Goal: Task Accomplishment & Management: Manage account settings

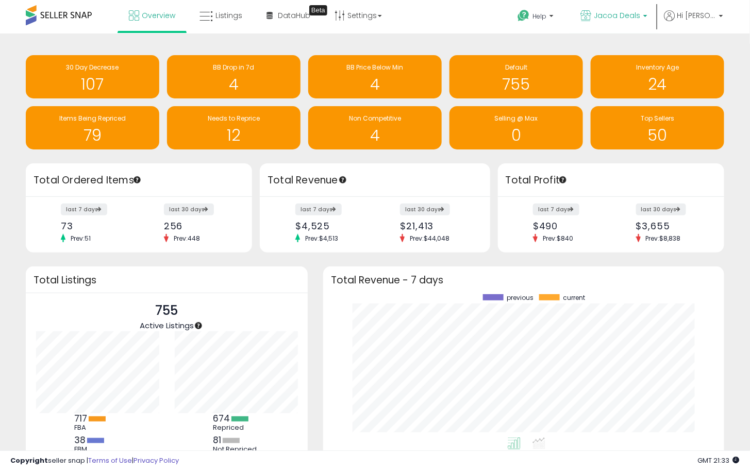
click at [632, 14] on span "Jacoa Deals" at bounding box center [616, 15] width 46 height 10
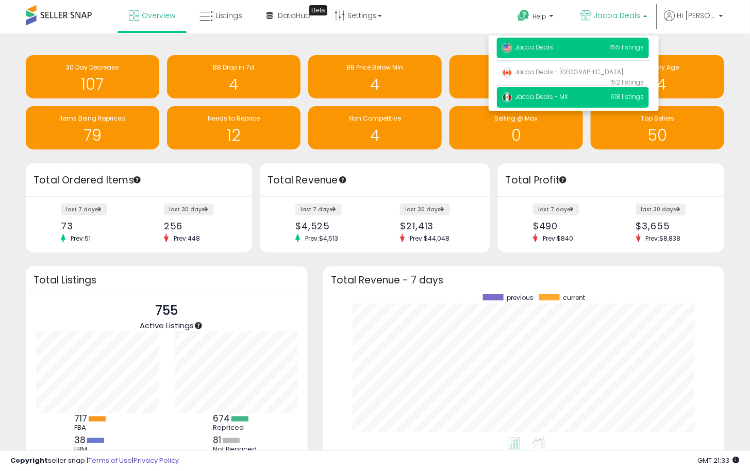
click at [559, 98] on span "Jacoa Deals - MX" at bounding box center [535, 96] width 66 height 9
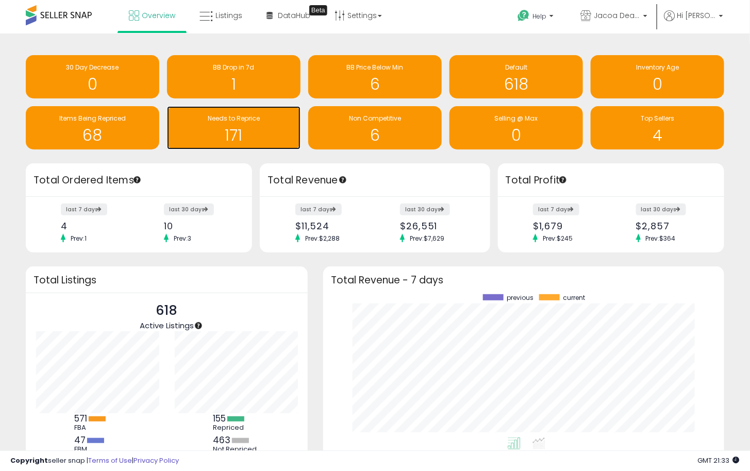
click at [269, 131] on h1 "171" at bounding box center [233, 135] width 123 height 17
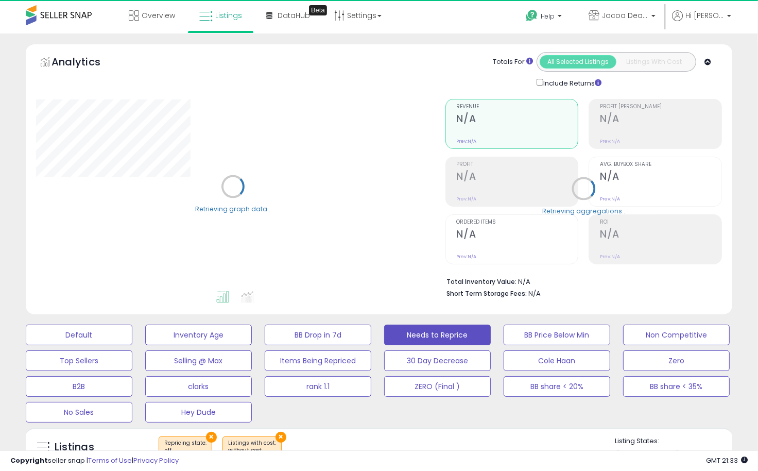
select select "**"
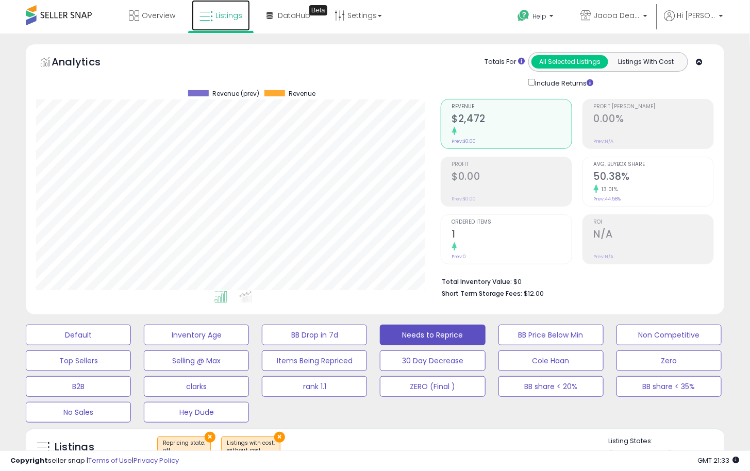
click at [210, 19] on icon at bounding box center [205, 16] width 13 height 13
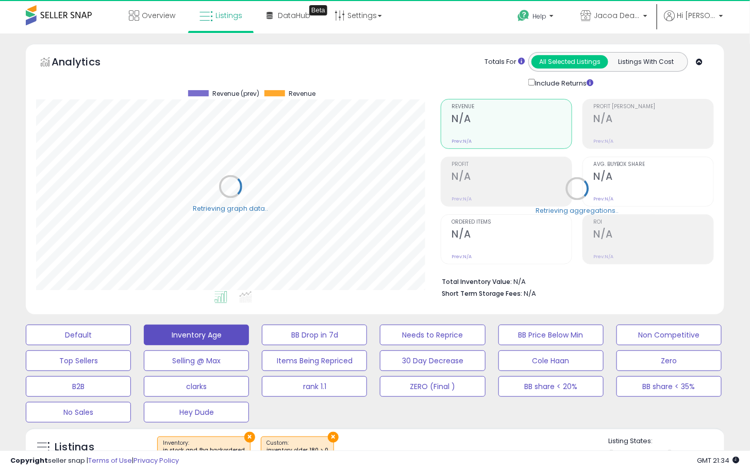
scroll to position [211, 404]
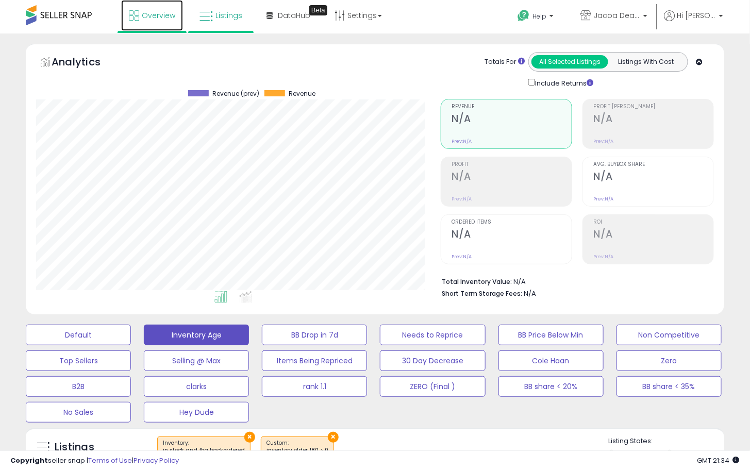
click at [148, 11] on span "Overview" at bounding box center [158, 15] width 33 height 10
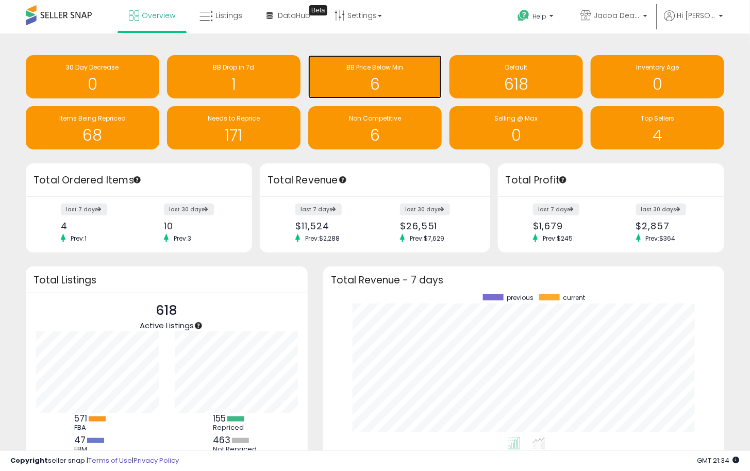
click at [387, 84] on h1 "6" at bounding box center [374, 84] width 123 height 17
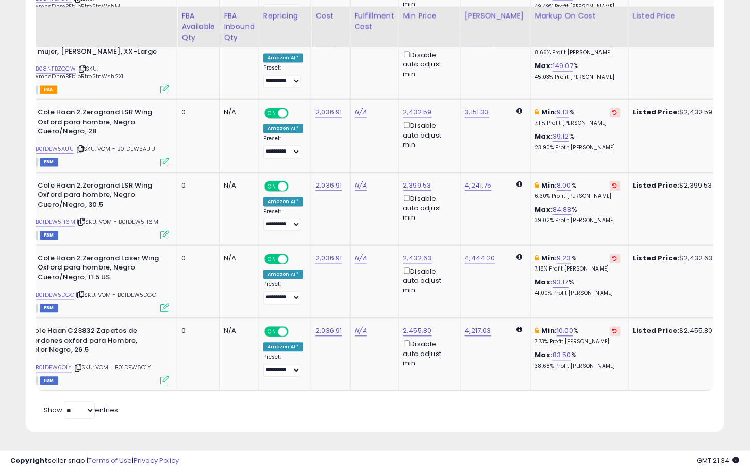
scroll to position [0, 38]
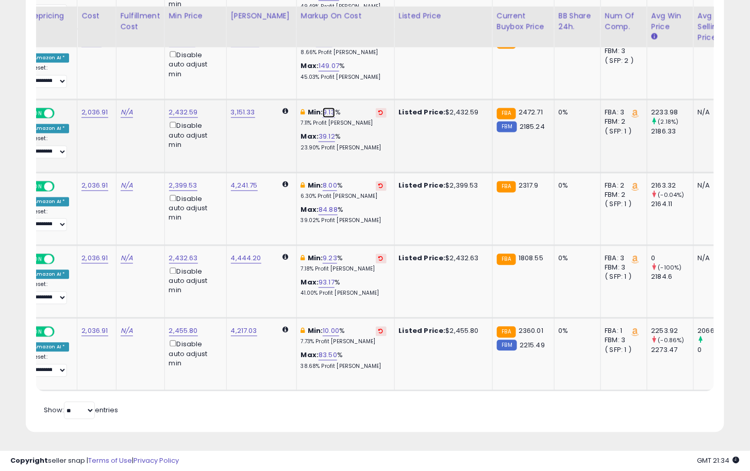
click at [322, 108] on link "9.13" at bounding box center [328, 113] width 12 height 10
drag, startPoint x: 277, startPoint y: 72, endPoint x: 245, endPoint y: 67, distance: 32.4
click at [245, 69] on input "****" at bounding box center [291, 78] width 92 height 18
type input "*"
click at [352, 73] on icon "submit" at bounding box center [349, 76] width 6 height 6
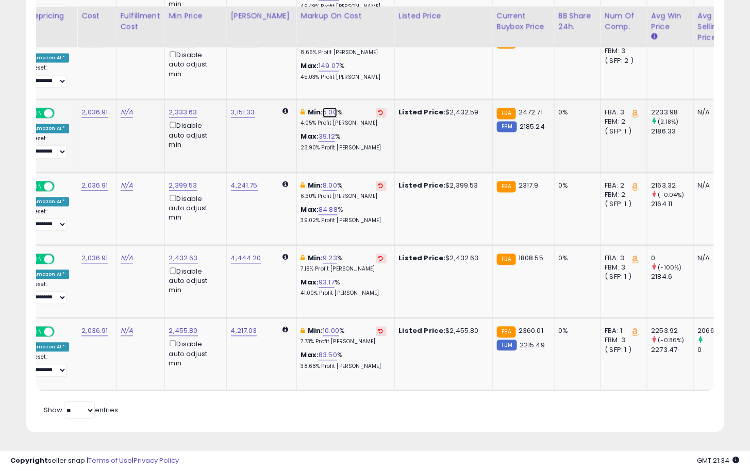
click at [322, 108] on link "5.00" at bounding box center [329, 113] width 14 height 10
drag, startPoint x: 273, startPoint y: 71, endPoint x: 244, endPoint y: 69, distance: 28.9
click at [244, 69] on div "**** This will override store markup" at bounding box center [313, 83] width 148 height 38
type input "*"
click at [353, 73] on icon "submit" at bounding box center [350, 76] width 6 height 6
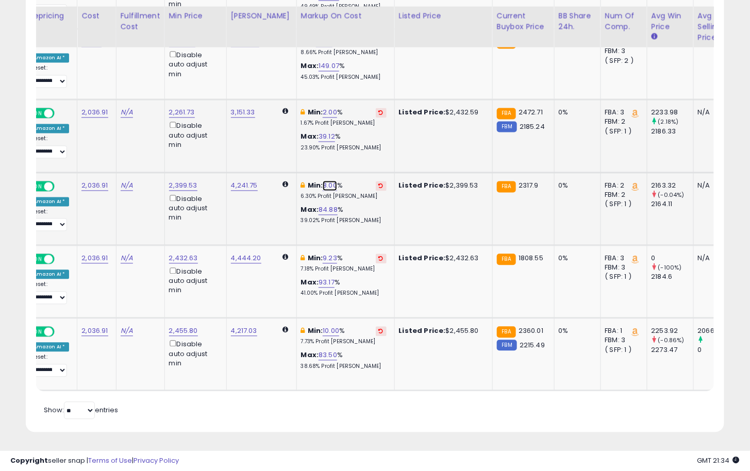
click at [322, 181] on link "8.00" at bounding box center [329, 186] width 14 height 10
drag, startPoint x: 304, startPoint y: 144, endPoint x: 230, endPoint y: 143, distance: 73.7
click at [230, 143] on tbody "Dickies - Babero de mezclilla para mujer, Retro Stonewash, M ASIN: B08NFB7GV7 |…" at bounding box center [373, 175] width 1244 height 432
type input "*"
click at [354, 145] on icon "submit" at bounding box center [351, 148] width 6 height 6
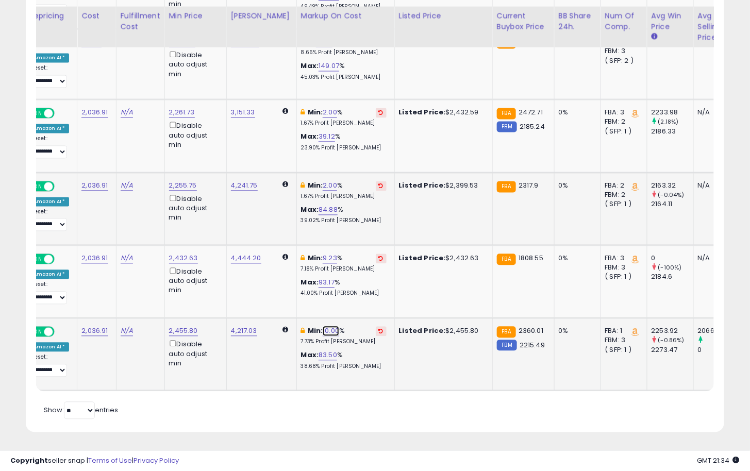
click at [322, 326] on link "10.00" at bounding box center [330, 331] width 16 height 10
drag, startPoint x: 300, startPoint y: 286, endPoint x: 249, endPoint y: 286, distance: 51.0
click at [249, 286] on input "*****" at bounding box center [294, 294] width 92 height 18
type input "*"
click at [355, 290] on icon "submit" at bounding box center [352, 293] width 6 height 6
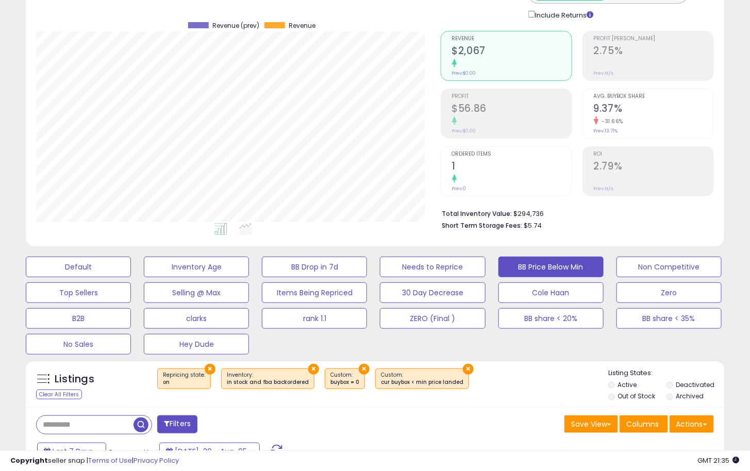
click at [463, 367] on button "×" at bounding box center [468, 369] width 11 height 11
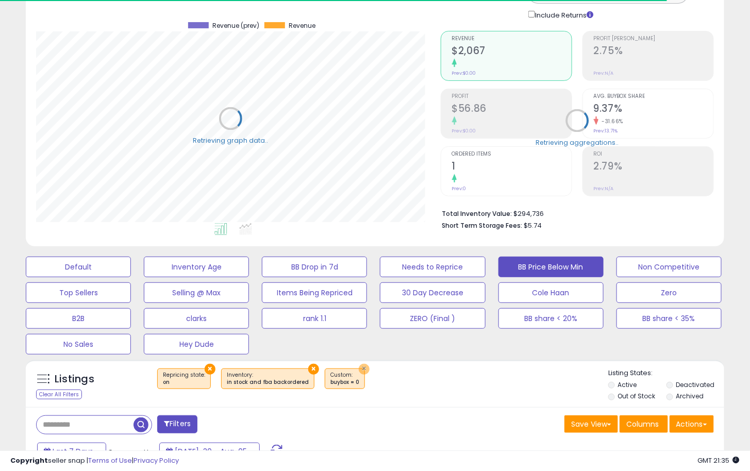
click at [359, 368] on button "×" at bounding box center [364, 369] width 11 height 11
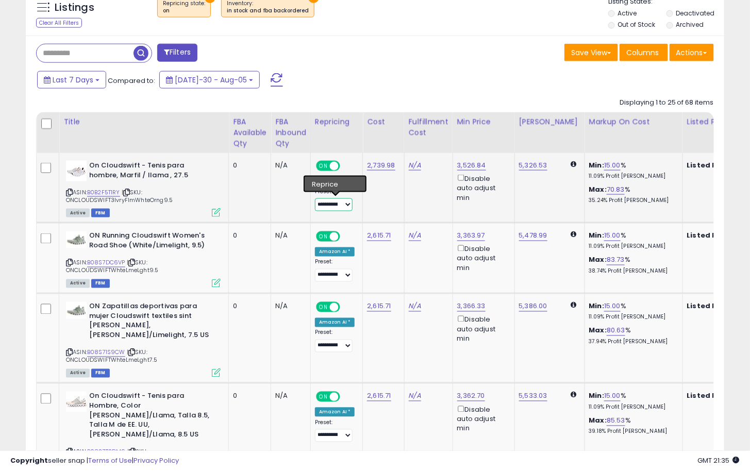
click at [337, 208] on select "**********" at bounding box center [334, 204] width 38 height 13
click at [435, 201] on td "N/A" at bounding box center [428, 188] width 48 height 70
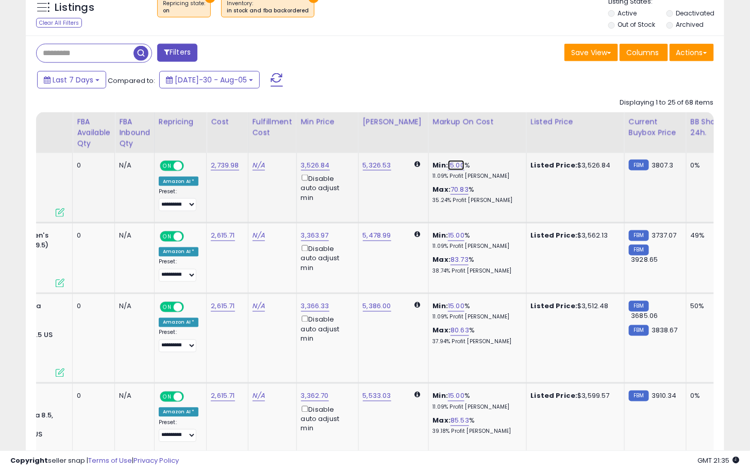
click at [449, 167] on link "15.00" at bounding box center [456, 165] width 16 height 10
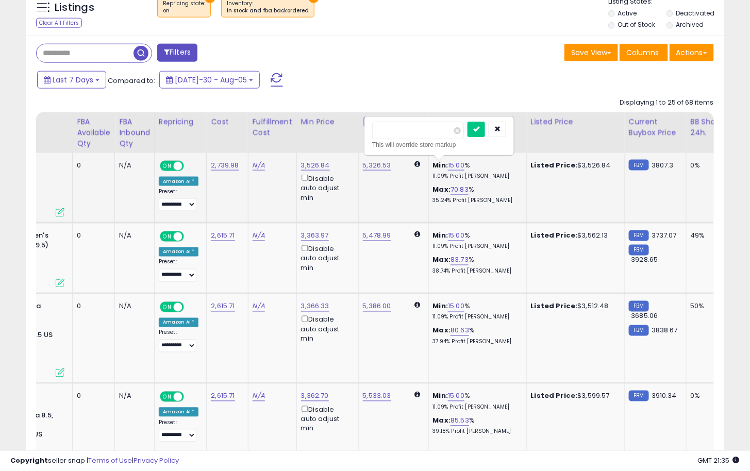
drag, startPoint x: 422, startPoint y: 138, endPoint x: 367, endPoint y: 134, distance: 55.2
click at [367, 134] on div "***** This will override store markup" at bounding box center [439, 136] width 148 height 38
type input "**"
click at [479, 130] on icon "submit" at bounding box center [476, 129] width 6 height 6
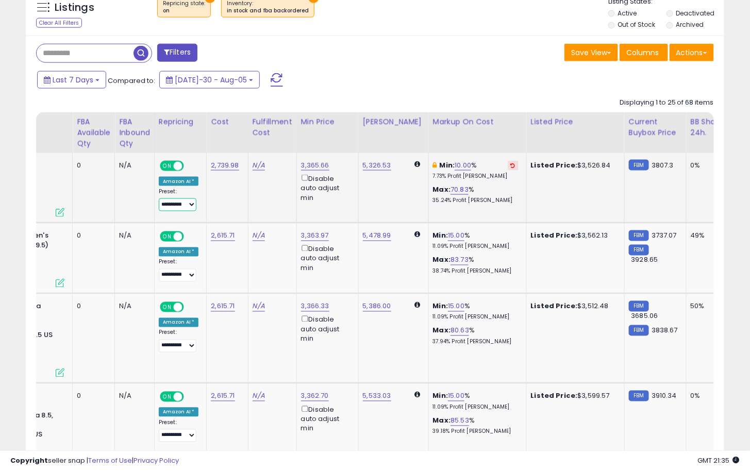
click at [172, 206] on select "**********" at bounding box center [178, 204] width 38 height 13
click at [248, 207] on td "N/A" at bounding box center [272, 188] width 48 height 70
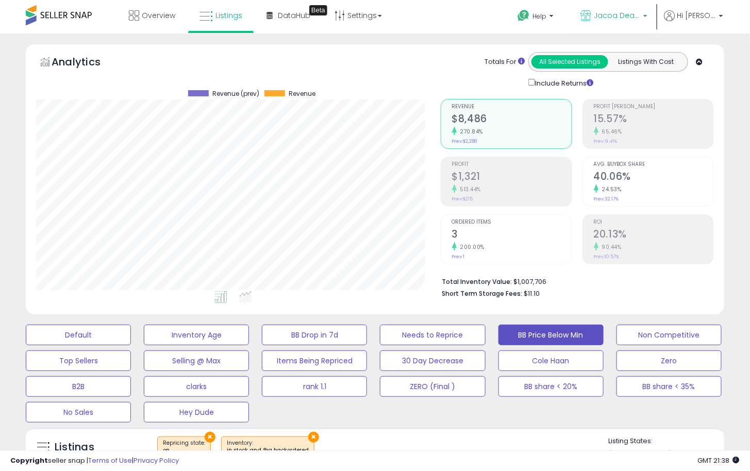
click at [630, 22] on p "Jacoa Deals - MX" at bounding box center [613, 16] width 67 height 13
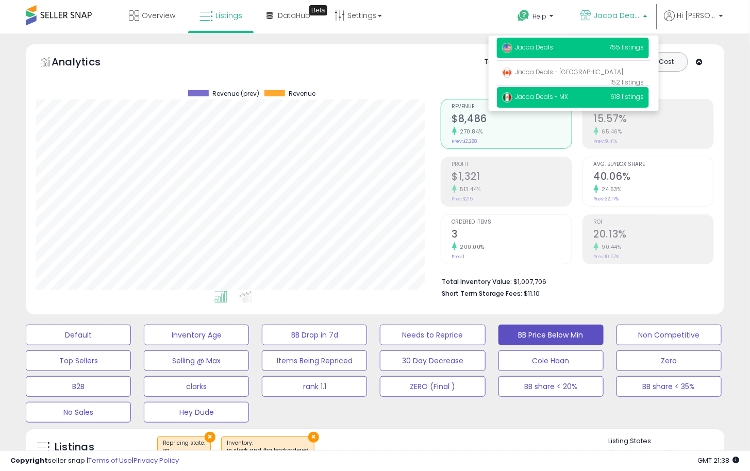
click at [579, 50] on p "Jacoa Deals 755 listings" at bounding box center [573, 48] width 152 height 21
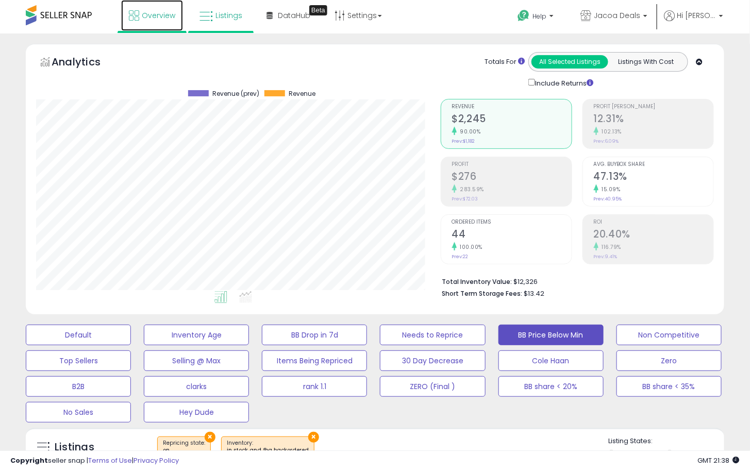
click at [158, 21] on link "Overview" at bounding box center [152, 15] width 62 height 31
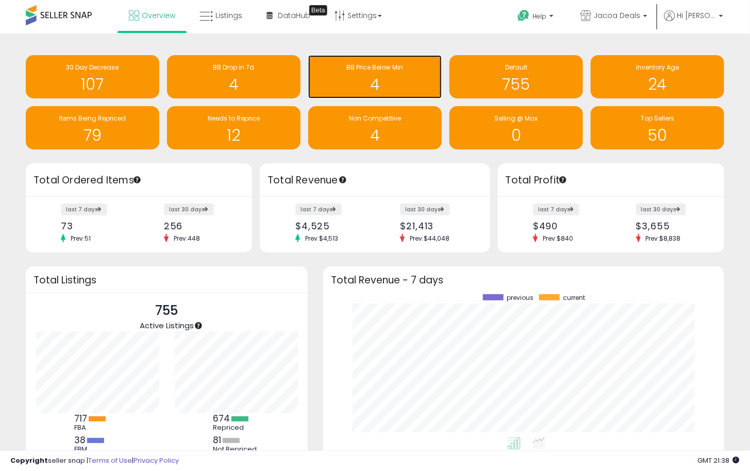
click at [386, 80] on h1 "4" at bounding box center [374, 84] width 123 height 17
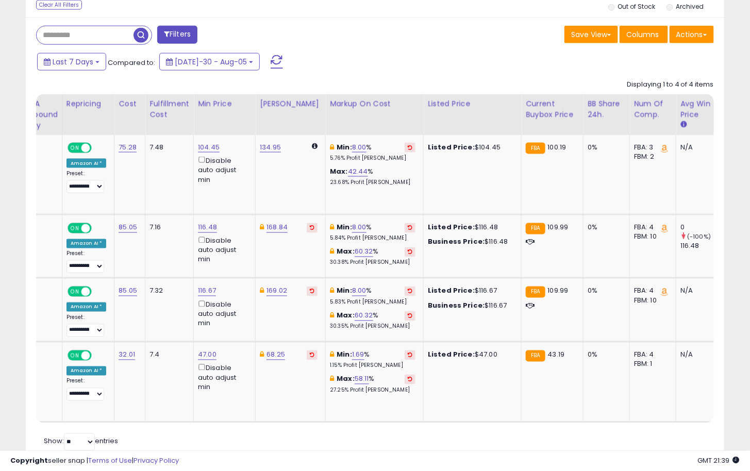
scroll to position [0, 73]
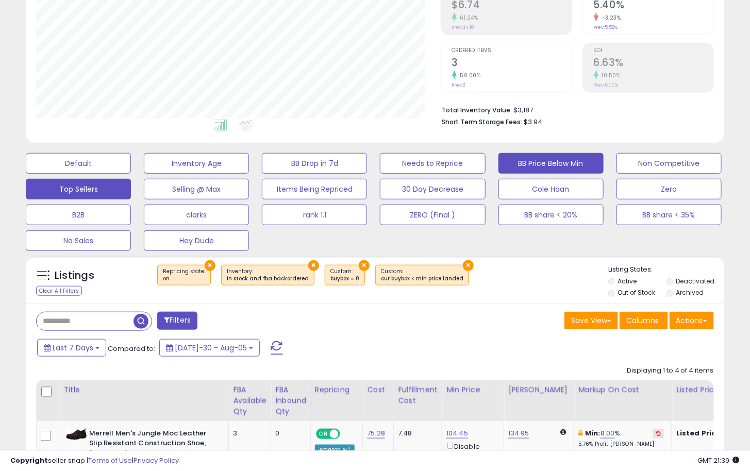
click at [112, 174] on button "Top Sellers" at bounding box center [78, 163] width 105 height 21
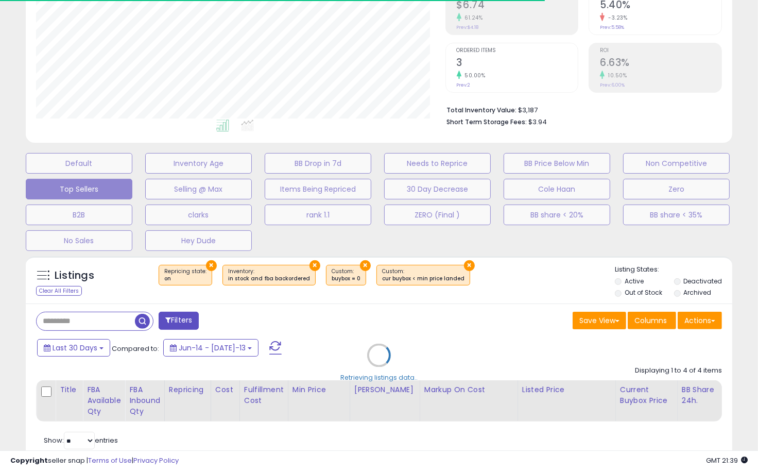
select select "**"
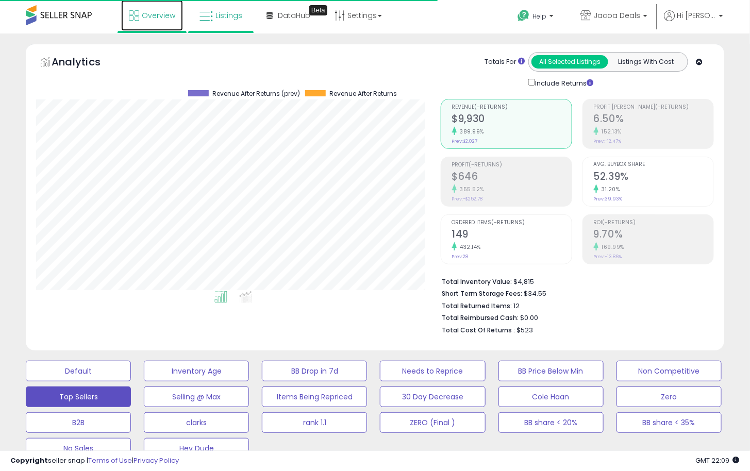
click at [157, 14] on span "Overview" at bounding box center [158, 15] width 33 height 10
